Goal: Transaction & Acquisition: Book appointment/travel/reservation

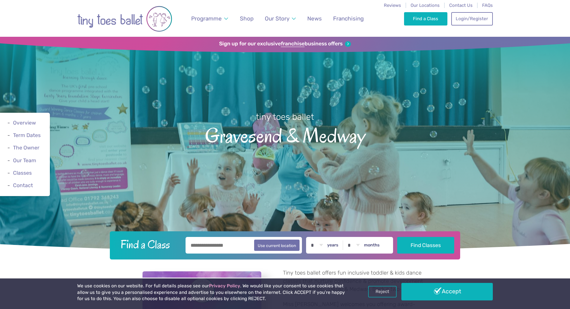
click at [242, 245] on input "text" at bounding box center [243, 245] width 116 height 17
type input "*******"
select select "*"
click at [418, 243] on button "Find Classes" at bounding box center [425, 245] width 57 height 17
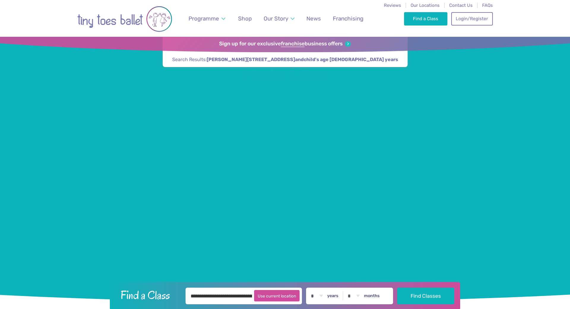
click at [292, 296] on button "Use current location" at bounding box center [276, 295] width 45 height 11
click at [421, 296] on button "Find Classes" at bounding box center [425, 296] width 57 height 17
click at [422, 16] on link "Find a Class" at bounding box center [426, 18] width 44 height 13
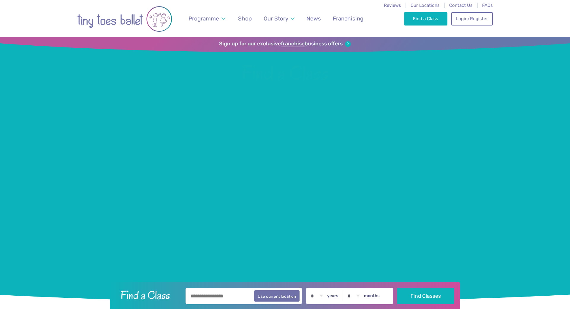
select select "*"
click at [237, 294] on input "text" at bounding box center [243, 296] width 116 height 17
type input "*******"
click at [431, 295] on button "Find Classes" at bounding box center [425, 296] width 57 height 17
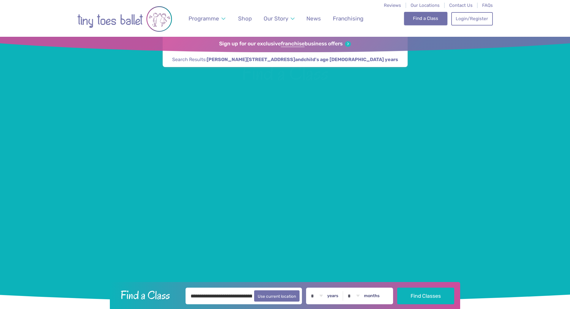
click at [423, 18] on link "Find a Class" at bounding box center [426, 18] width 44 height 13
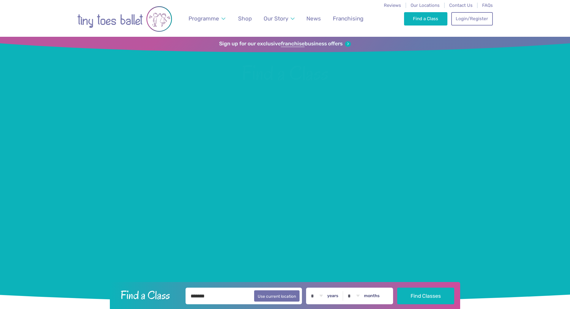
select select "*"
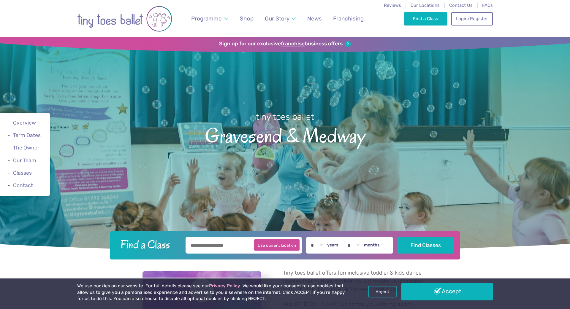
click at [286, 244] on button "Use current location" at bounding box center [276, 244] width 45 height 11
type input "**********"
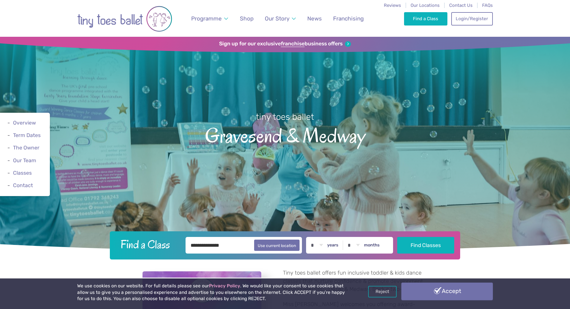
click at [448, 290] on link "Accept" at bounding box center [446, 291] width 91 height 17
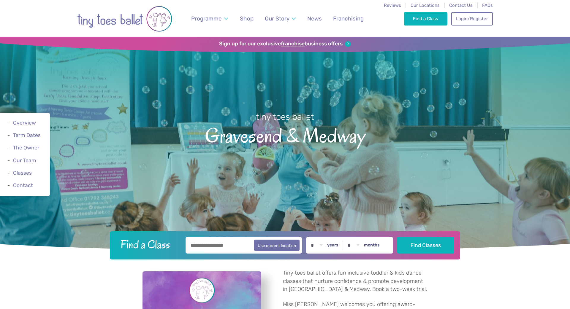
click at [233, 243] on input "text" at bounding box center [243, 245] width 116 height 17
type input "*******"
select select "*"
click at [414, 241] on button "Find Classes" at bounding box center [425, 245] width 57 height 17
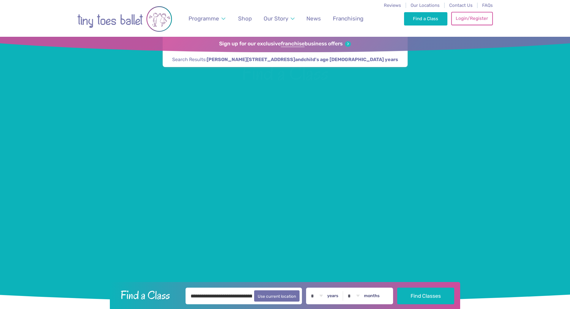
click at [472, 19] on link "Login/Register" at bounding box center [472, 18] width 42 height 13
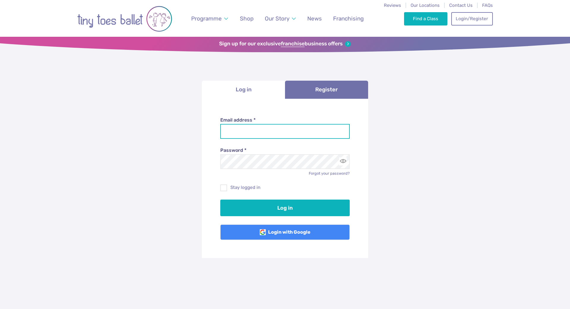
type input "**********"
click at [224, 186] on span at bounding box center [224, 188] width 6 height 5
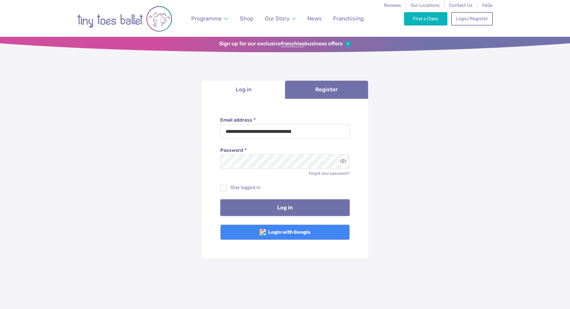
click at [275, 206] on button "Log in" at bounding box center [285, 207] width 130 height 17
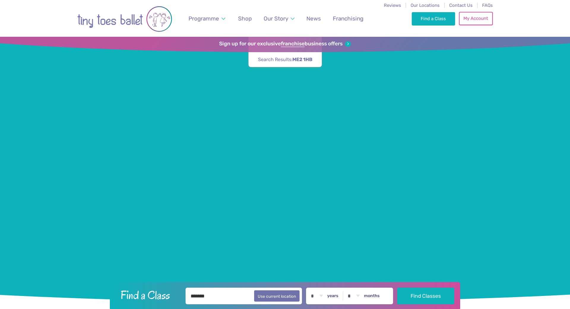
click at [476, 16] on link "My Account" at bounding box center [476, 18] width 34 height 13
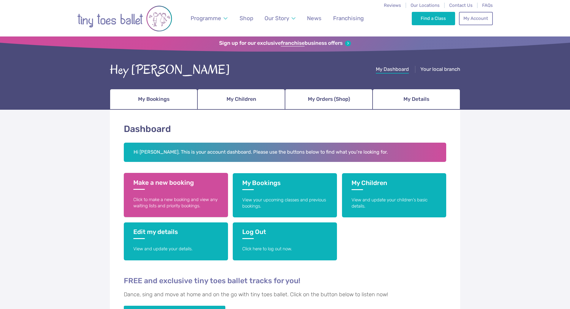
scroll to position [4, 0]
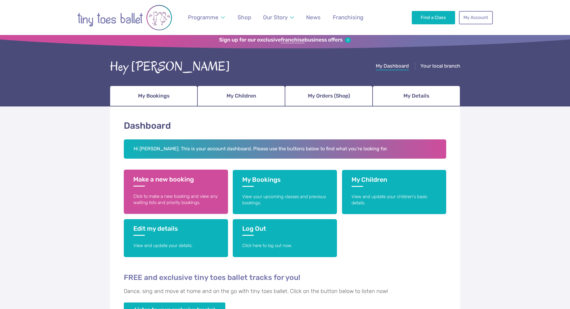
click at [159, 183] on h3 "Make a new booking" at bounding box center [175, 181] width 85 height 11
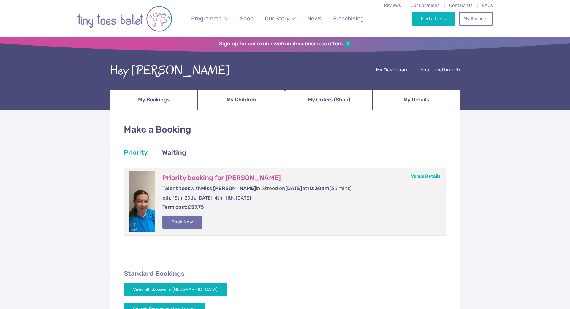
click at [178, 218] on button "Book Now" at bounding box center [182, 222] width 40 height 13
click at [557, 155] on img at bounding box center [556, 151] width 11 height 11
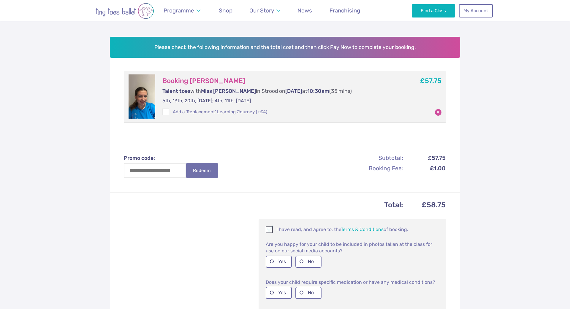
scroll to position [82, 0]
click at [269, 228] on span at bounding box center [269, 231] width 7 height 6
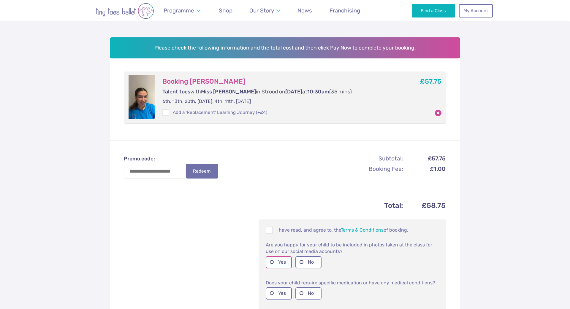
click at [271, 260] on label "Yes" at bounding box center [279, 262] width 26 height 12
click at [302, 292] on label "No" at bounding box center [308, 294] width 26 height 12
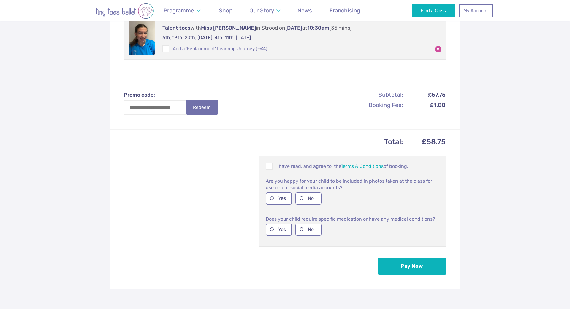
scroll to position [145, 0]
click at [409, 262] on button "Pay Now" at bounding box center [412, 265] width 68 height 17
